Goal: Transaction & Acquisition: Purchase product/service

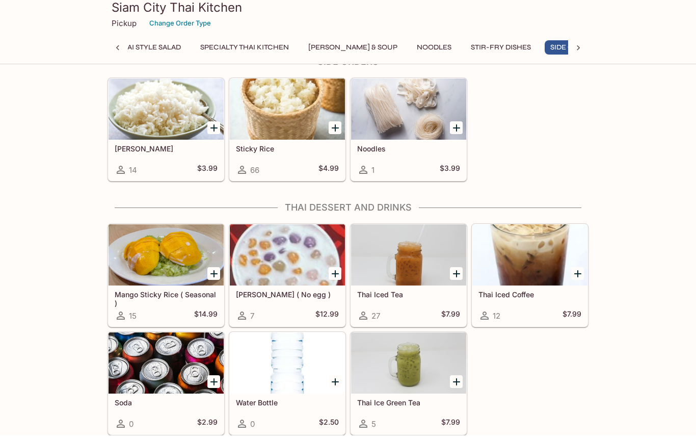
scroll to position [0, 83]
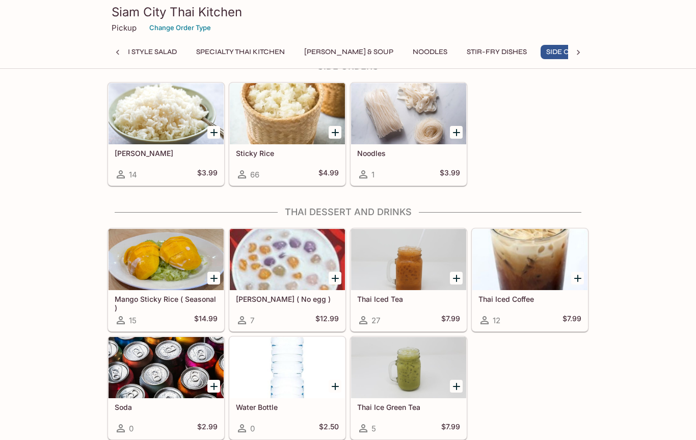
click at [423, 299] on h5 "Thai Iced Tea" at bounding box center [408, 299] width 103 height 9
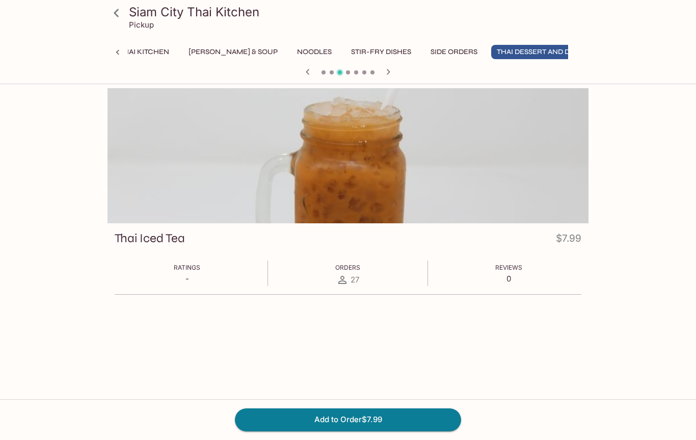
click at [291, 55] on button "Noodles" at bounding box center [314, 52] width 46 height 14
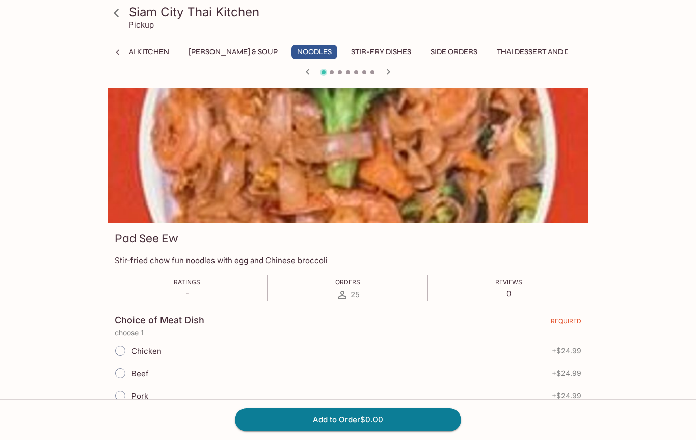
click at [121, 9] on icon at bounding box center [117, 13] width 18 height 18
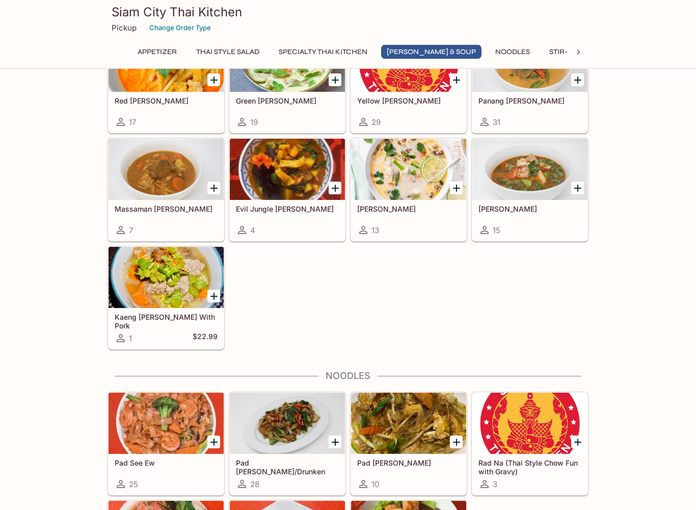
scroll to position [889, 0]
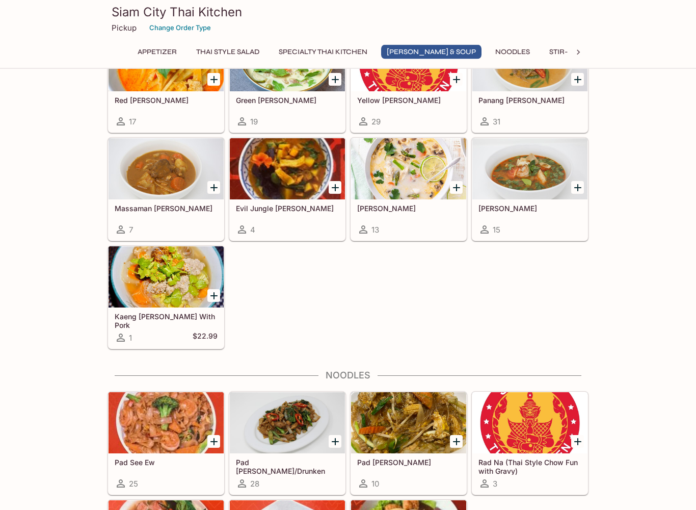
click at [298, 177] on div at bounding box center [287, 169] width 115 height 61
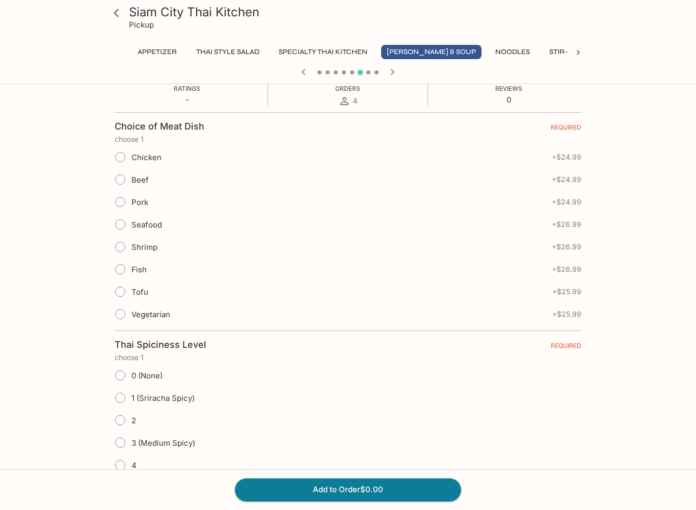
scroll to position [199, 0]
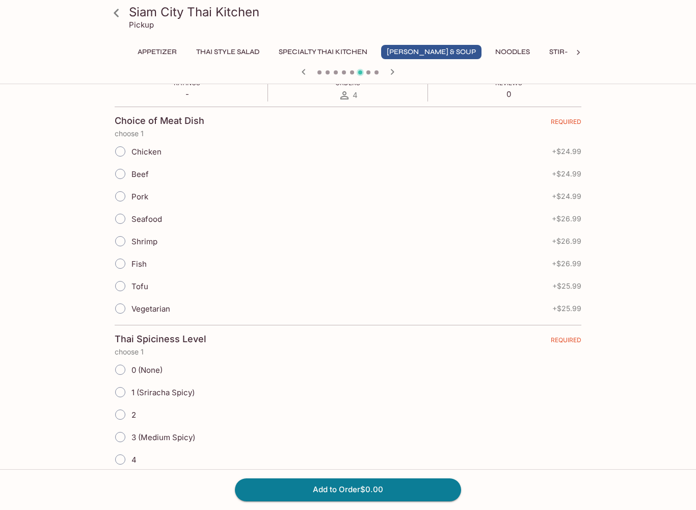
click at [117, 13] on icon at bounding box center [117, 13] width 18 height 18
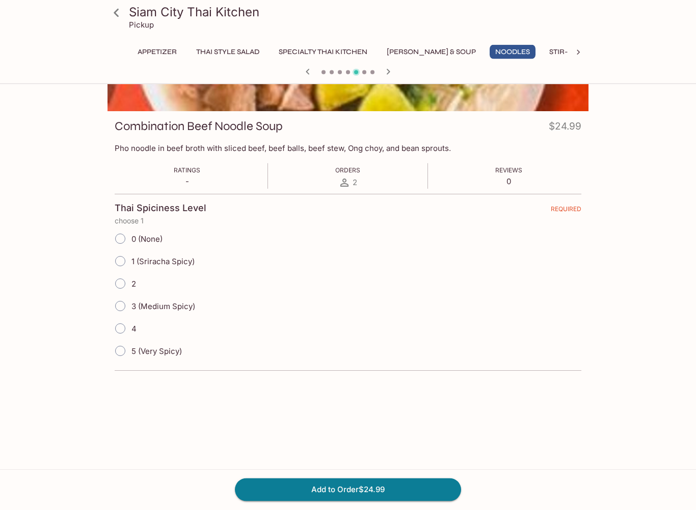
scroll to position [134, 0]
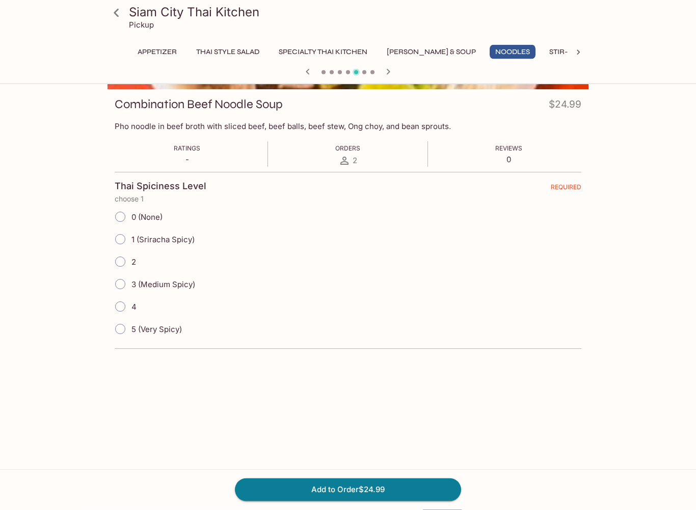
click at [120, 327] on input "5 (Very Spicy)" at bounding box center [120, 328] width 21 height 21
radio input "true"
click at [123, 310] on input "4" at bounding box center [120, 306] width 21 height 21
radio input "true"
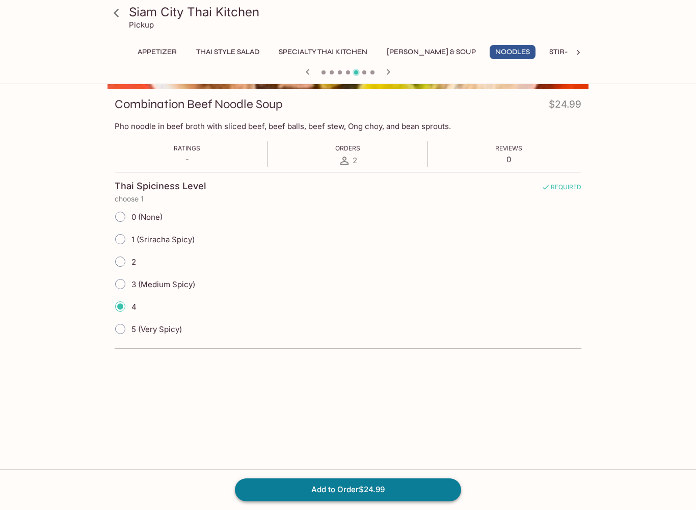
click at [269, 439] on button "Add to Order $24.99" at bounding box center [348, 489] width 226 height 22
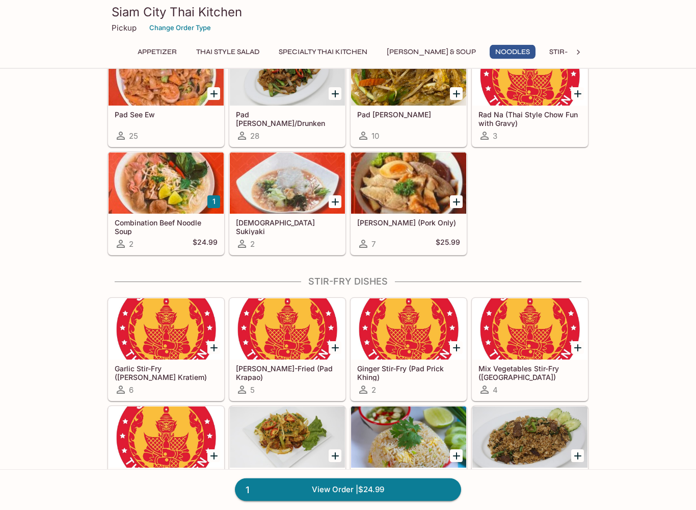
scroll to position [1237, 0]
click at [453, 202] on icon "Add Kway Jab (Pork Only)" at bounding box center [456, 201] width 7 height 7
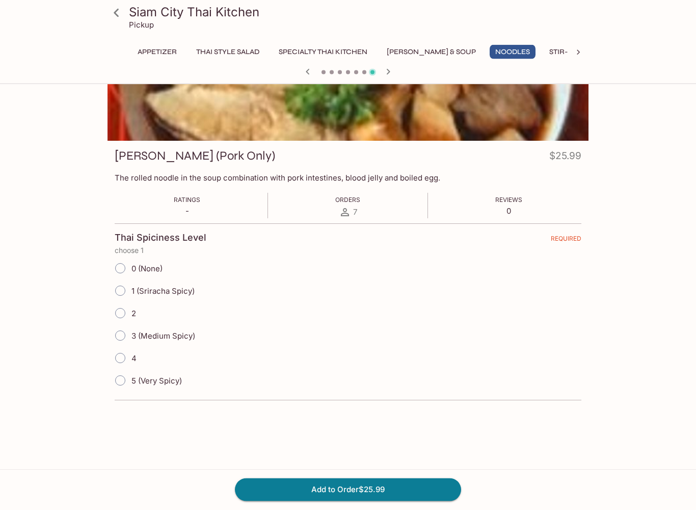
click at [126, 363] on input "4" at bounding box center [120, 358] width 21 height 21
radio input "true"
click at [125, 336] on input "3 (Medium Spicy)" at bounding box center [120, 335] width 21 height 21
radio input "true"
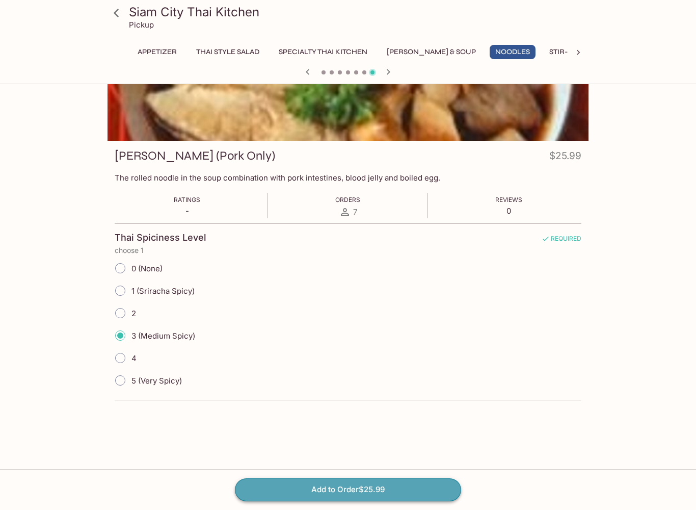
click at [342, 439] on button "Add to Order $25.99" at bounding box center [348, 489] width 226 height 22
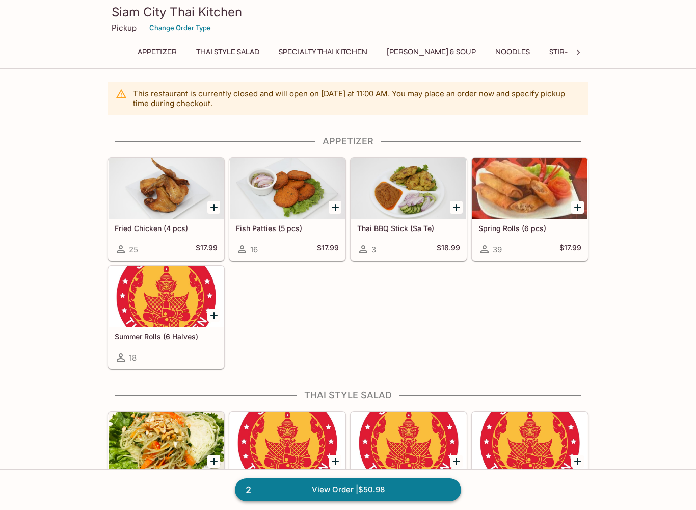
click at [308, 439] on link "2 View Order | $50.98" at bounding box center [348, 489] width 226 height 22
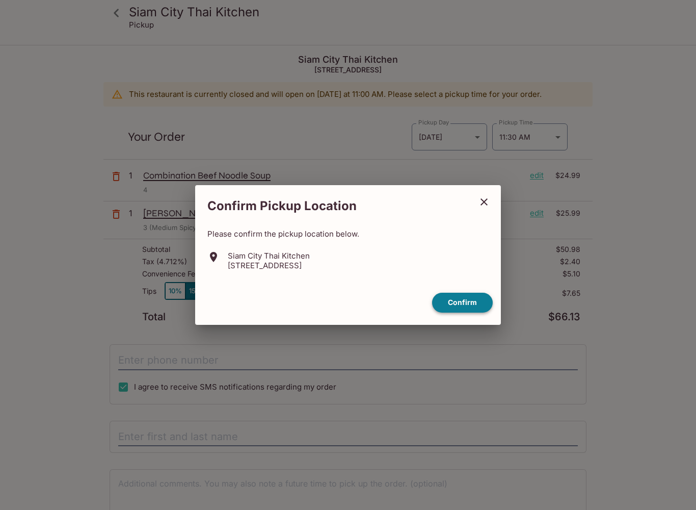
click at [470, 295] on button "Confirm" at bounding box center [462, 302] width 61 height 20
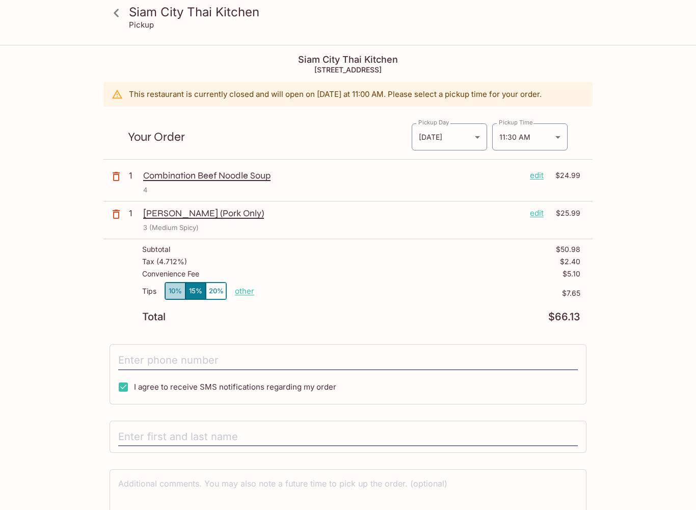
click at [173, 289] on button "10%" at bounding box center [175, 290] width 20 height 17
click at [241, 292] on p "other" at bounding box center [244, 291] width 19 height 10
